Goal: Task Accomplishment & Management: Use online tool/utility

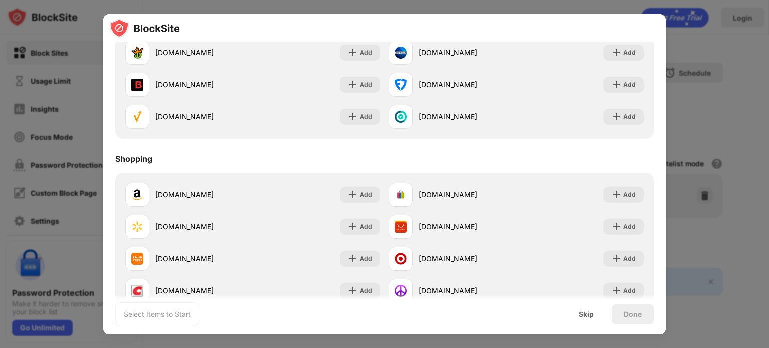
scroll to position [1049, 0]
click at [587, 310] on div "Skip" at bounding box center [586, 314] width 15 height 8
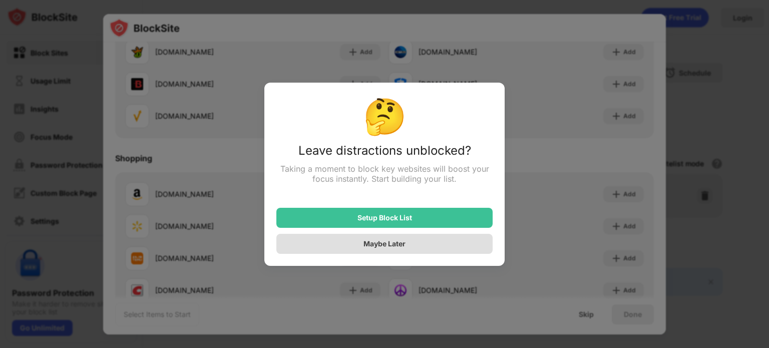
click at [407, 242] on div "Maybe Later" at bounding box center [384, 244] width 216 height 20
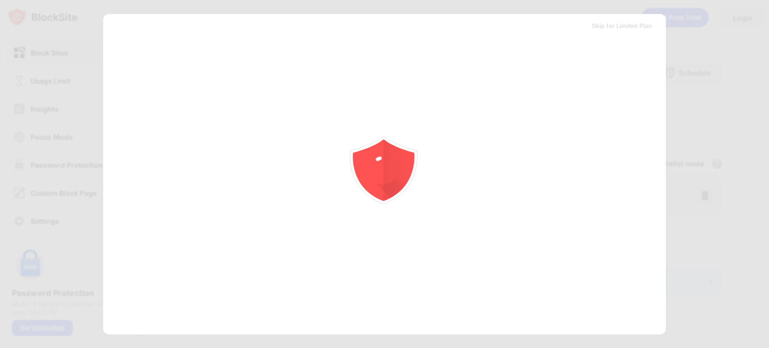
scroll to position [0, 0]
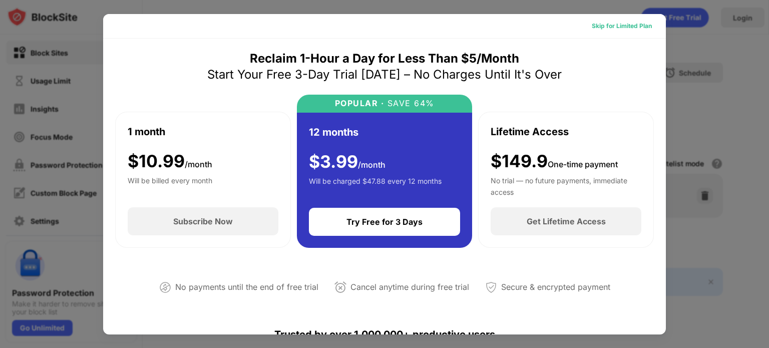
click at [611, 24] on div "Skip for Limited Plan" at bounding box center [622, 26] width 60 height 10
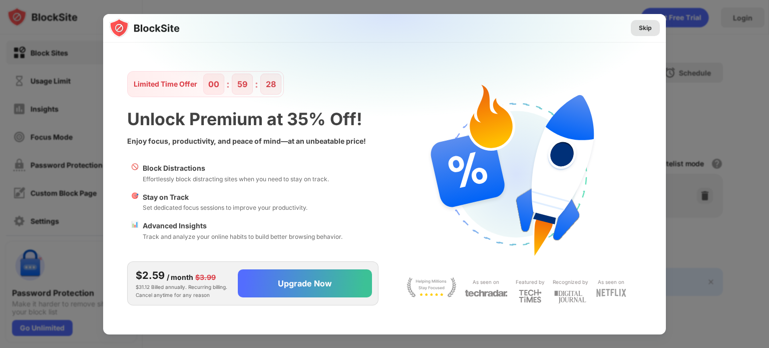
click at [644, 27] on div "Skip" at bounding box center [645, 28] width 13 height 10
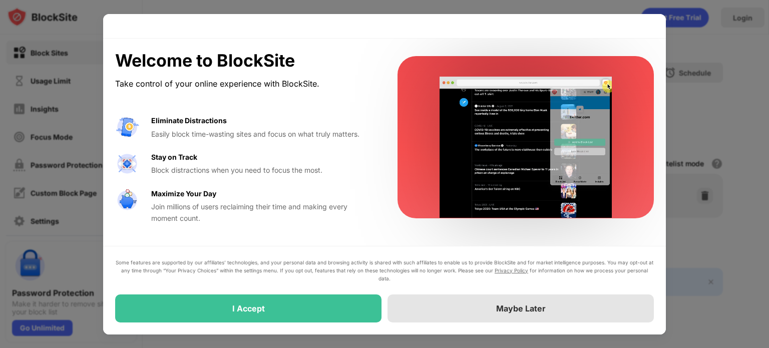
click at [449, 312] on div "Maybe Later" at bounding box center [521, 308] width 266 height 28
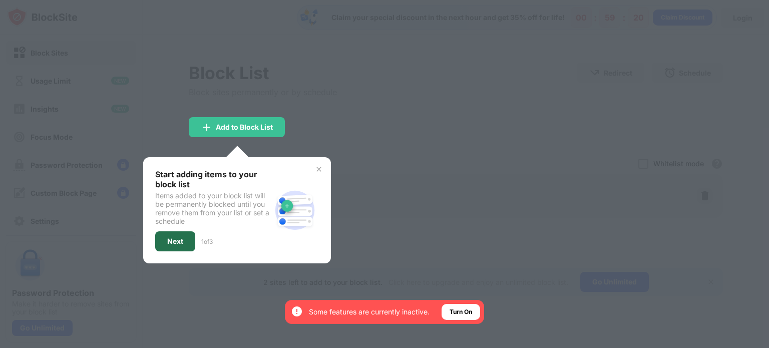
click at [182, 242] on div "Next" at bounding box center [175, 241] width 16 height 8
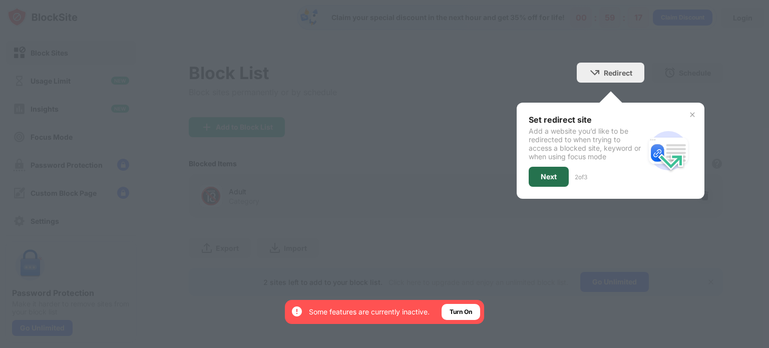
click at [549, 173] on div "Next" at bounding box center [549, 177] width 16 height 8
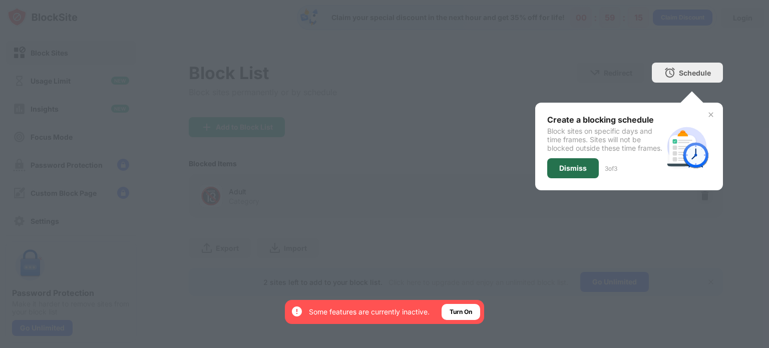
click at [575, 172] on div "Dismiss" at bounding box center [573, 168] width 28 height 8
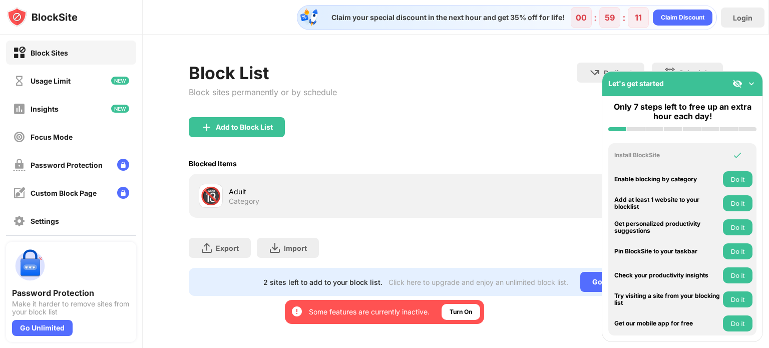
click at [749, 81] on img at bounding box center [751, 84] width 10 height 10
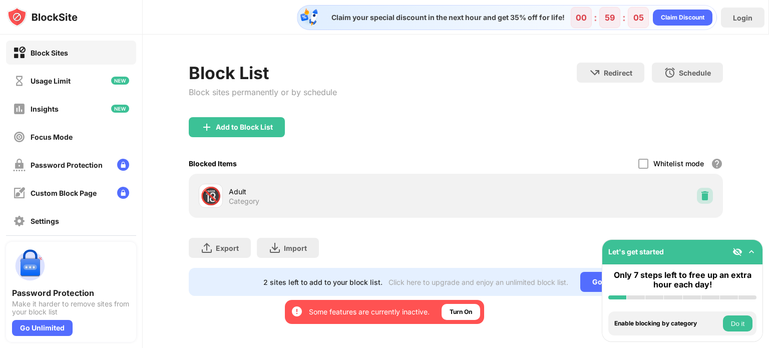
click at [711, 196] on div at bounding box center [705, 196] width 16 height 16
